Goal: Task Accomplishment & Management: Manage account settings

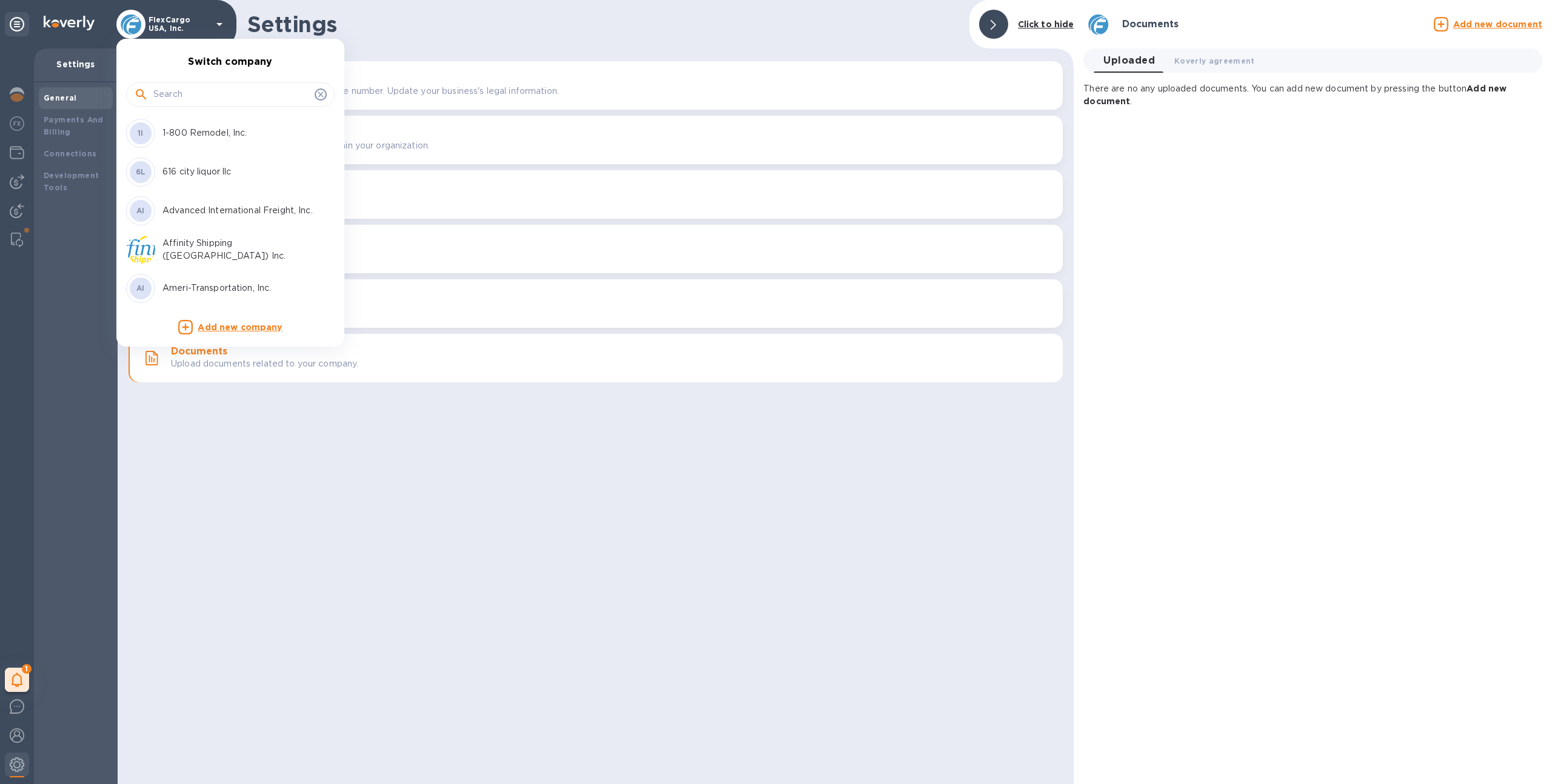
click at [185, 94] on input "text" at bounding box center [232, 94] width 157 height 18
type input "safety"
click at [203, 137] on p "Safety Technology USA Inc" at bounding box center [239, 133] width 153 height 13
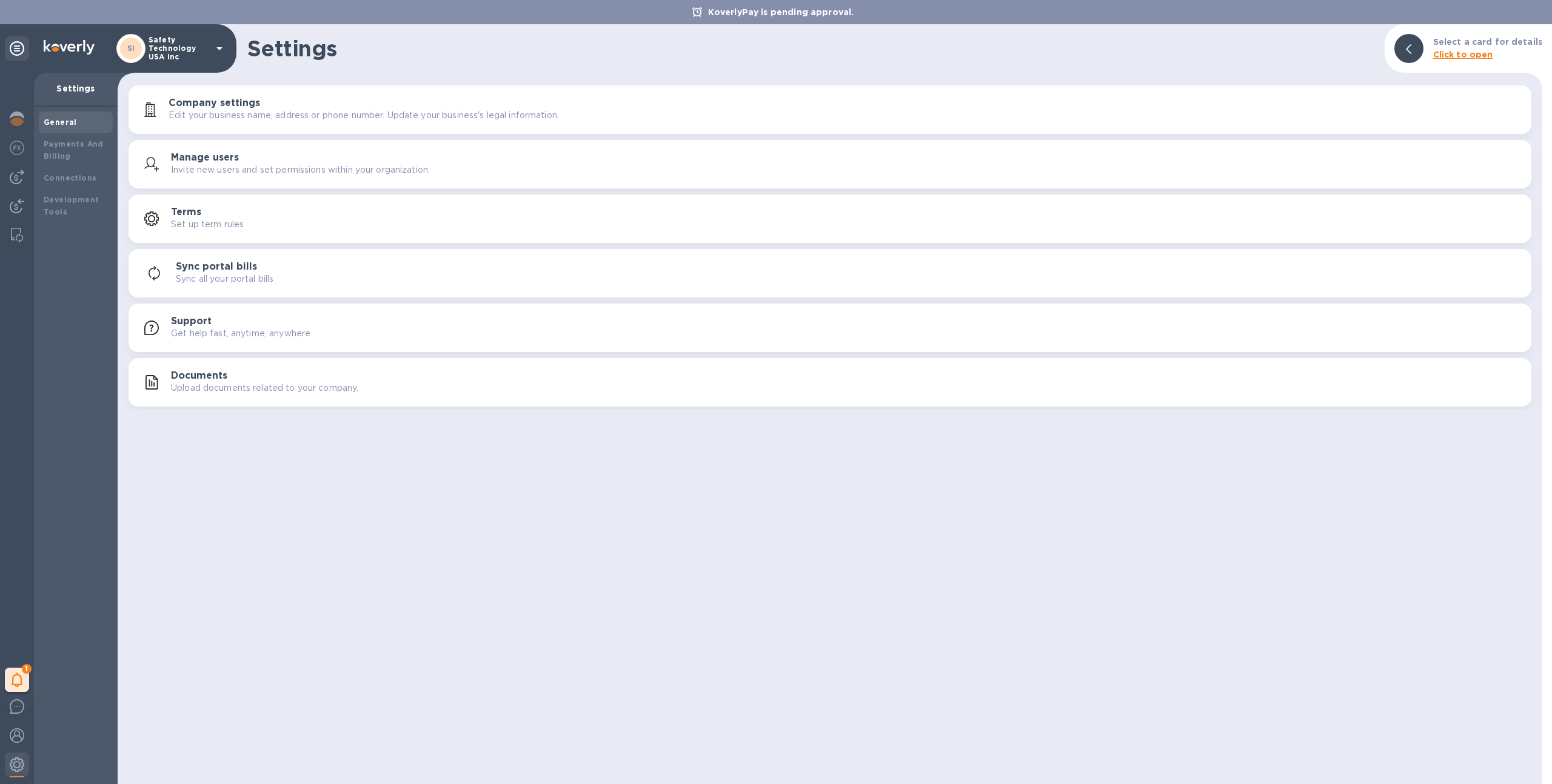
click at [176, 360] on button "Documents Upload documents related to your company." at bounding box center [830, 382] width 1403 height 48
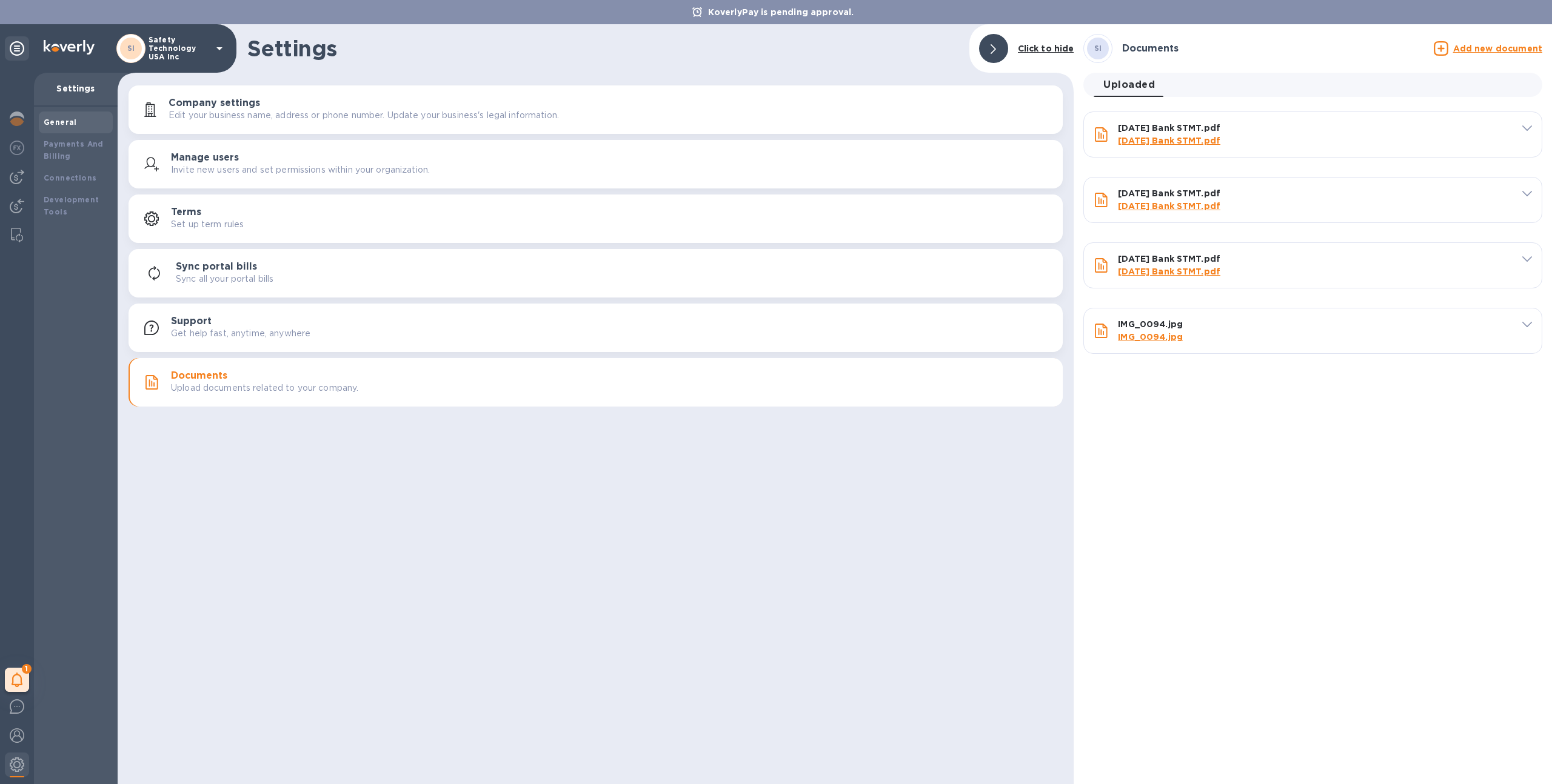
click at [1466, 52] on u "Add new document" at bounding box center [1498, 48] width 89 height 10
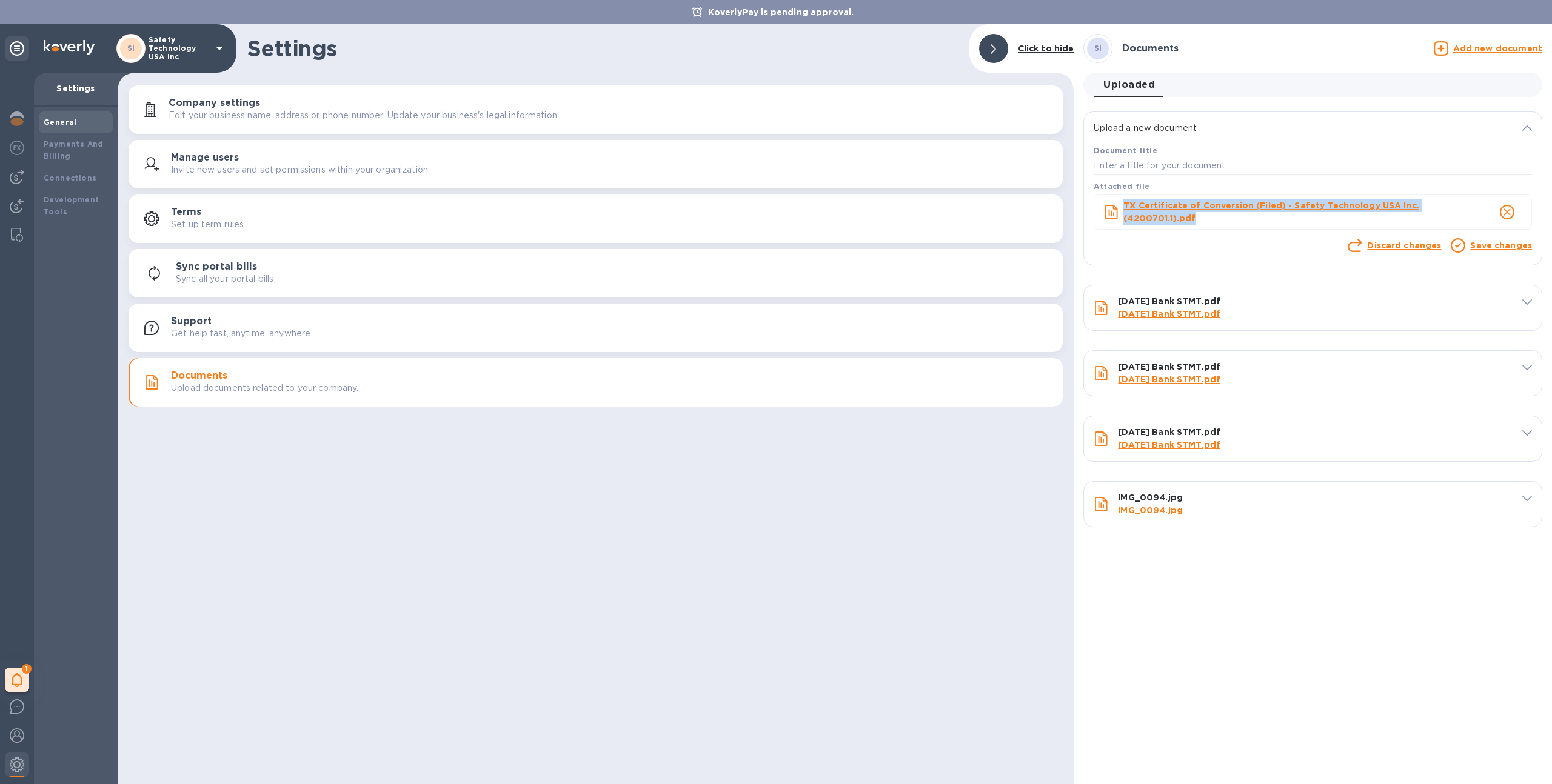
drag, startPoint x: 1308, startPoint y: 218, endPoint x: 1123, endPoint y: 202, distance: 185.7
click at [1123, 202] on p "TX Certificate of Conversion (Filed) - Safety Technology USA Inc.(4200701.1).pdf" at bounding box center [1287, 212] width 328 height 25
copy b "TX Certificate of Conversion (Filed) - Safety Technology USA Inc.(4200701.1).pdf"
click at [1130, 164] on input "text" at bounding box center [1312, 166] width 439 height 18
paste input "TX Certificate of Conversion (Filed) - Safety Technology USA Inc.(4200701.1).pdf"
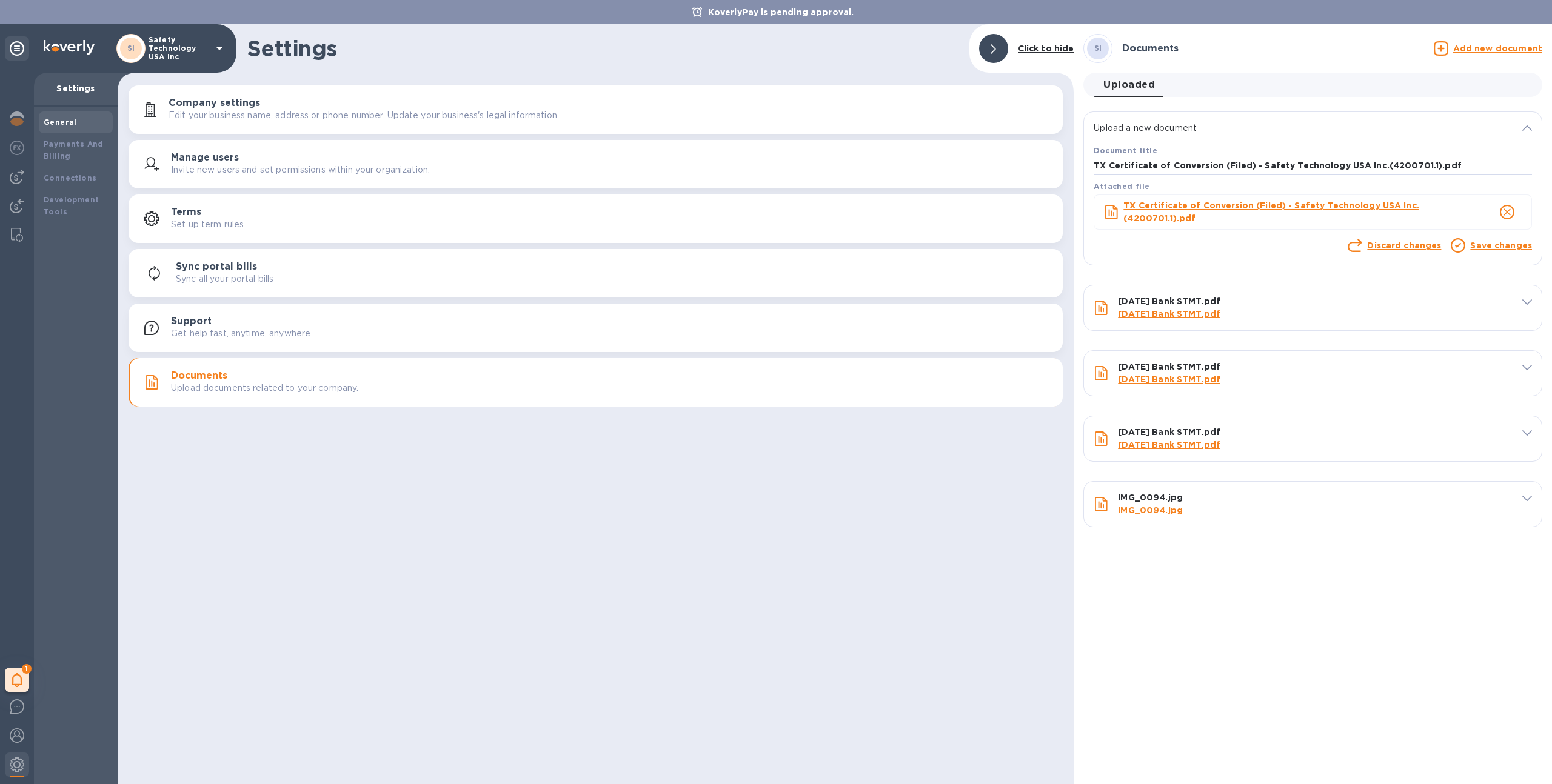
type input "TX Certificate of Conversion (Filed) - Safety Technology USA Inc.(4200701.1).pdf"
click at [1505, 249] on link "Save changes" at bounding box center [1501, 245] width 62 height 10
